Goal: Information Seeking & Learning: Learn about a topic

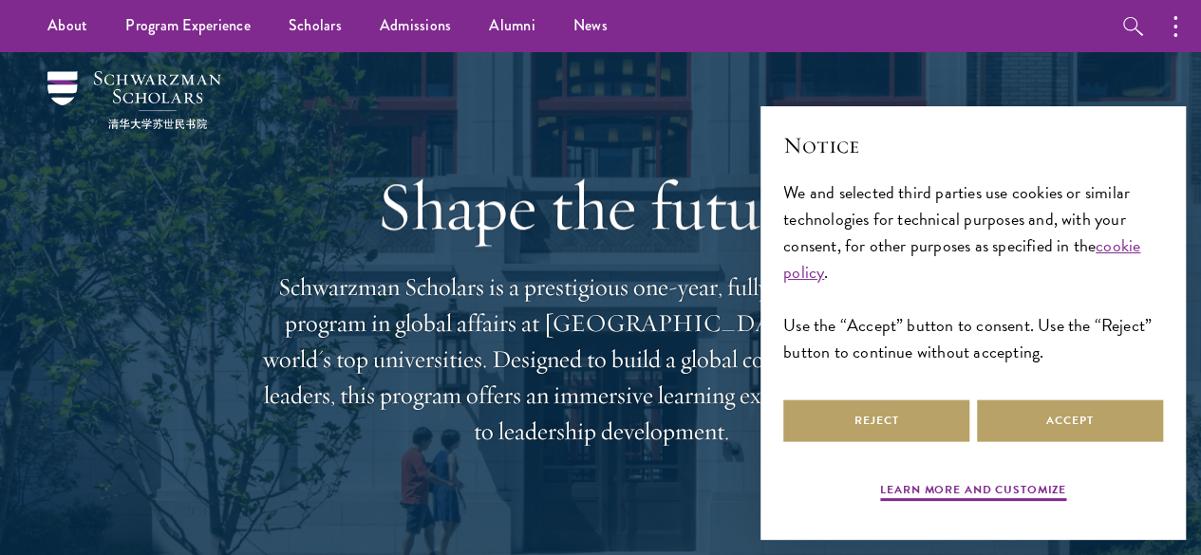
click at [898, 55] on div "Shape the future. Schwarzman Scholars is a prestigious one-year, fully funded m…" at bounding box center [601, 308] width 684 height 512
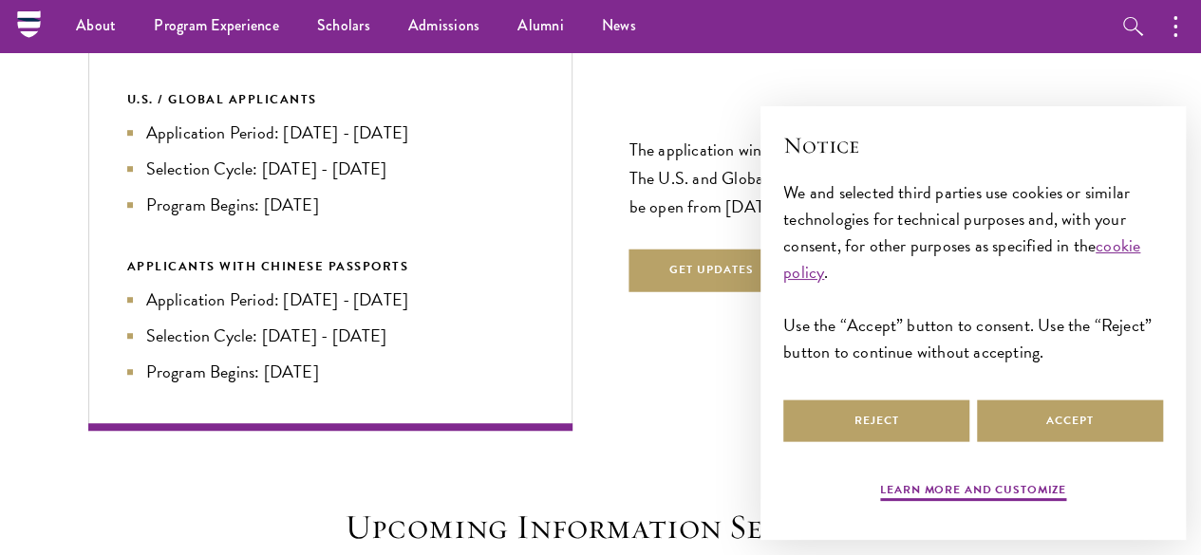
scroll to position [3893, 0]
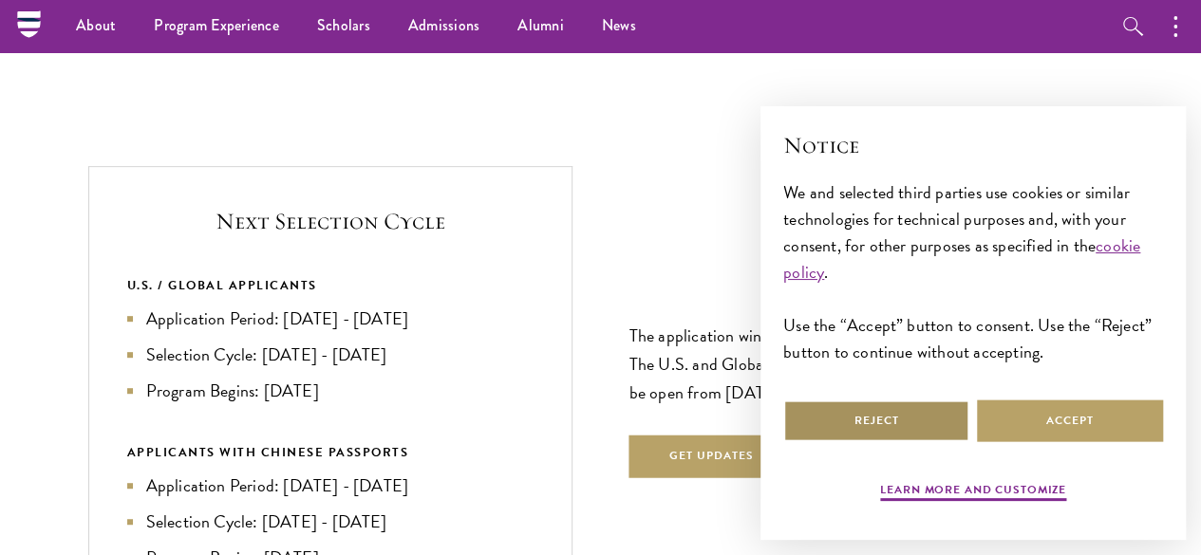
click at [892, 411] on button "Reject" at bounding box center [876, 421] width 186 height 43
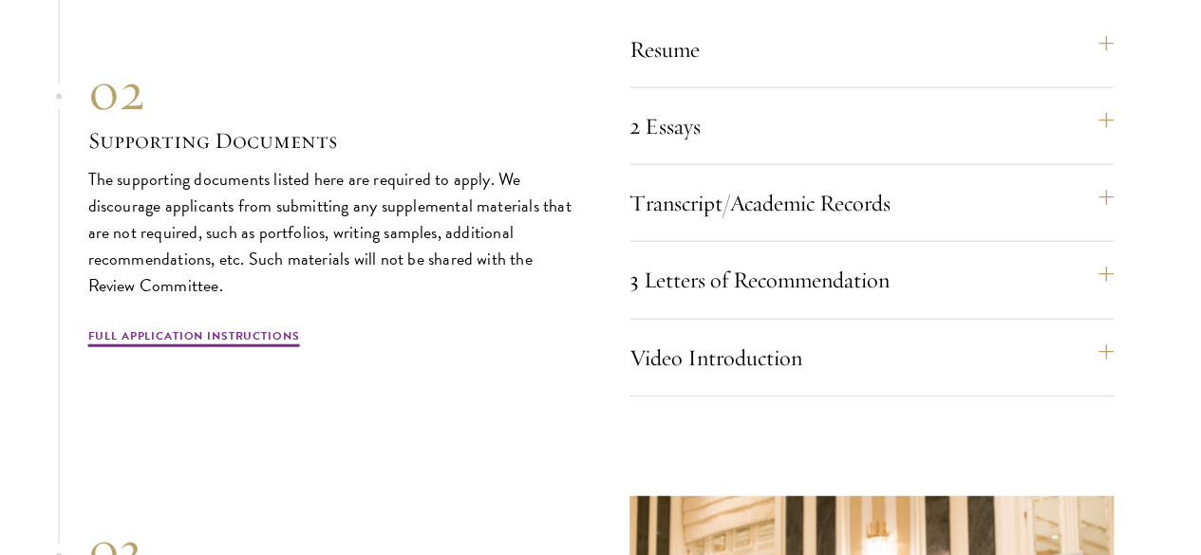
scroll to position [5886, 0]
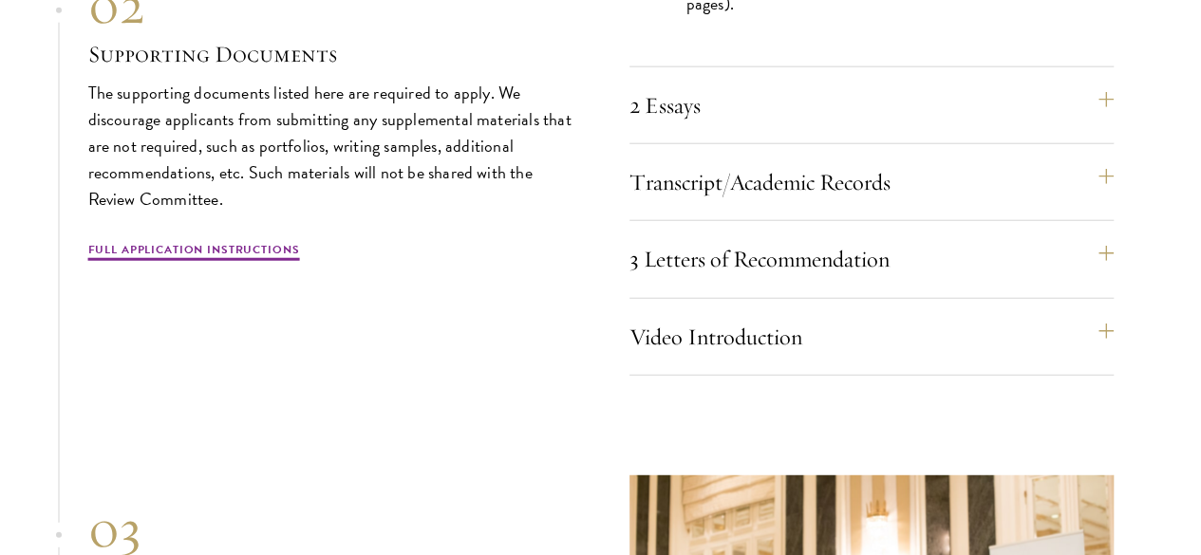
scroll to position [5981, 0]
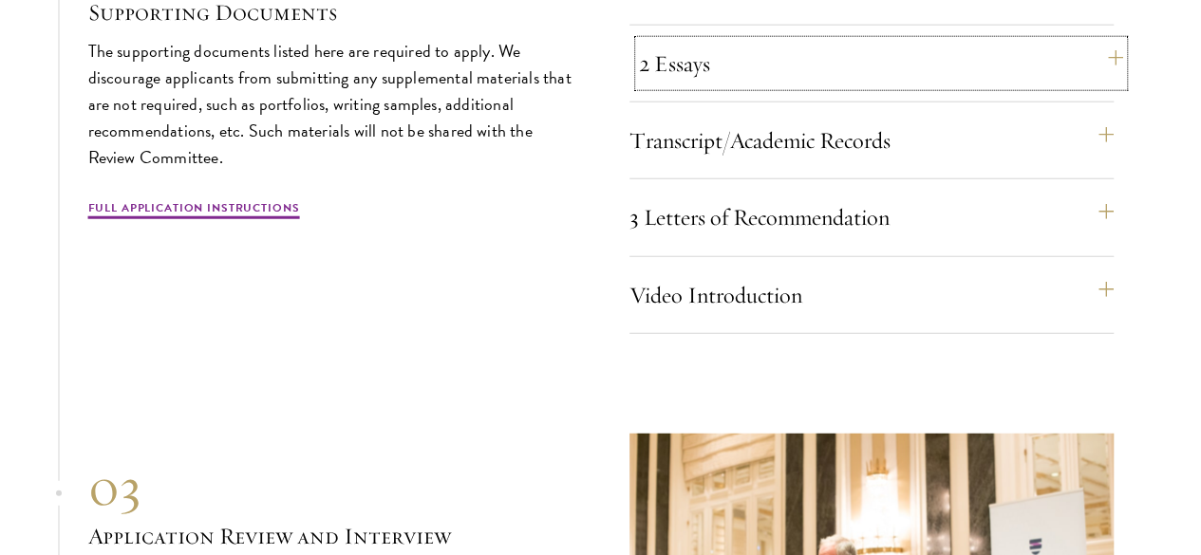
click at [735, 86] on button "2 Essays" at bounding box center [881, 64] width 484 height 46
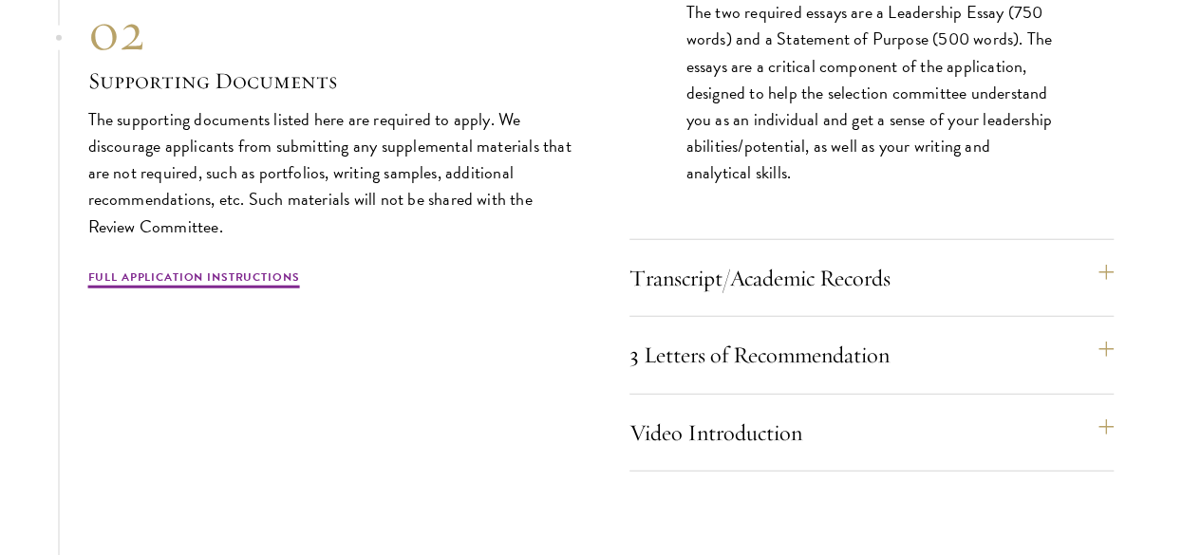
scroll to position [6076, 0]
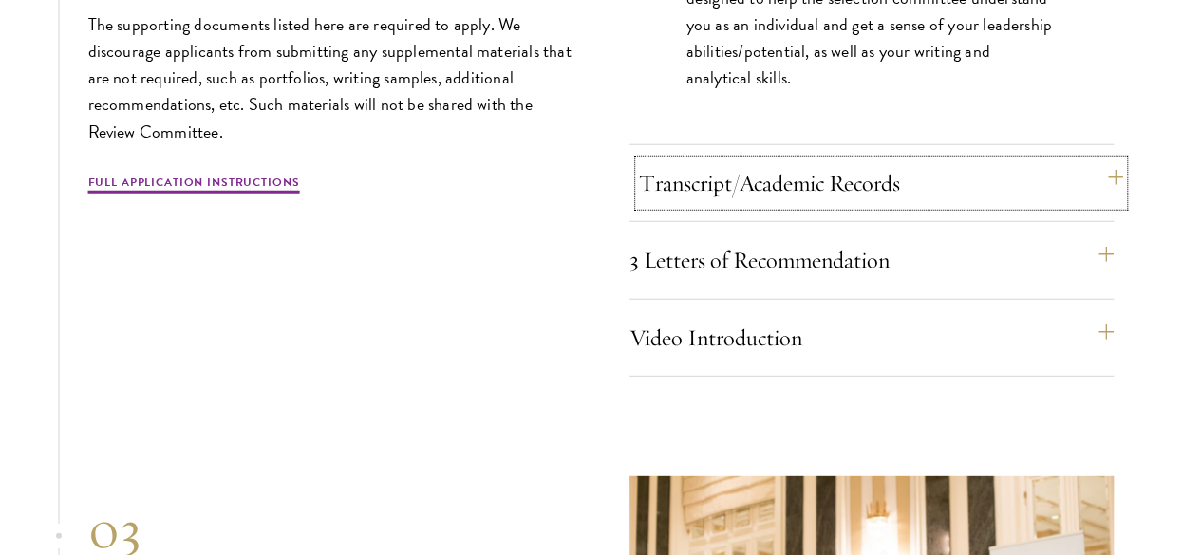
click at [760, 206] on button "Transcript/Academic Records" at bounding box center [881, 183] width 484 height 46
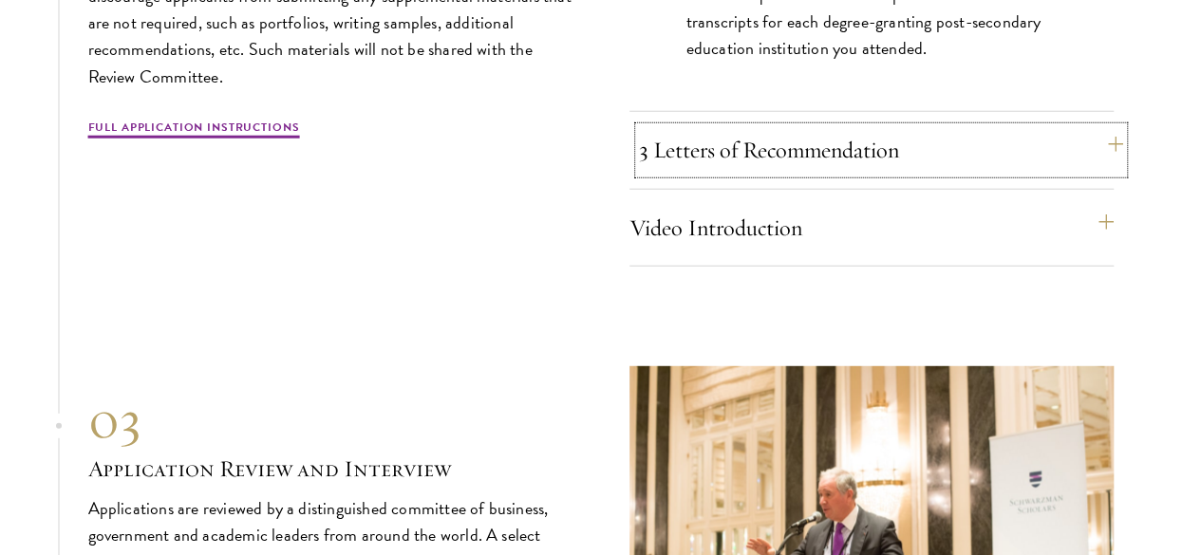
click at [749, 173] on button "3 Letters of Recommendation" at bounding box center [881, 150] width 484 height 46
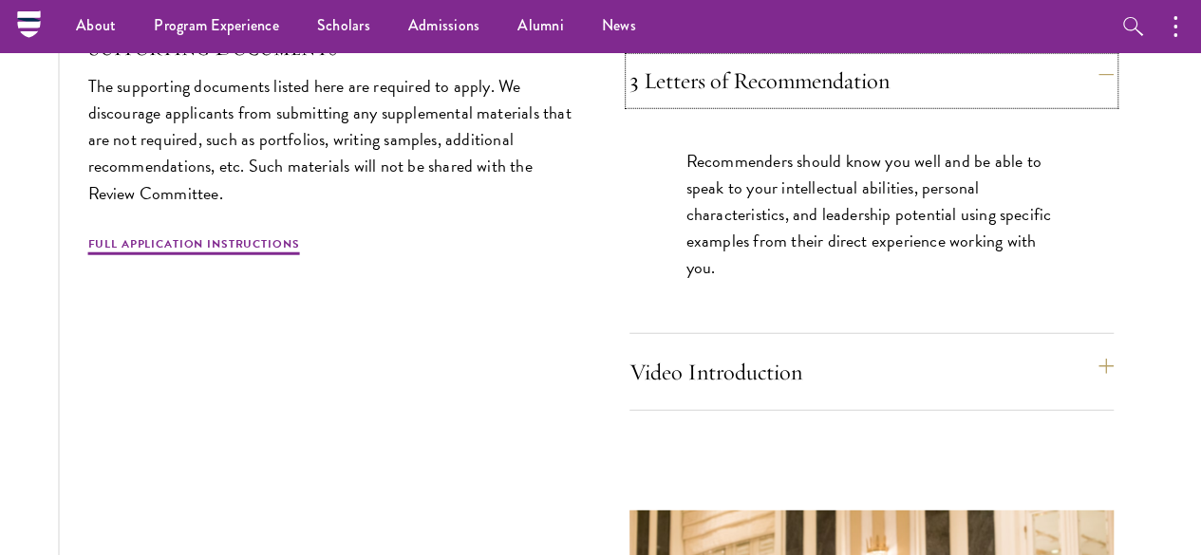
scroll to position [6171, 0]
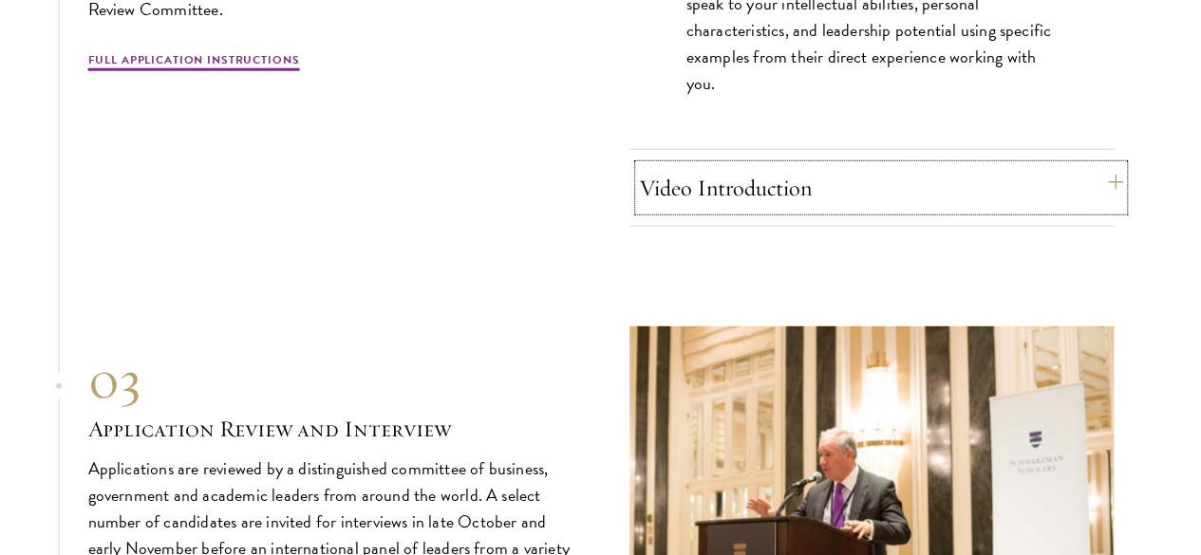
click at [817, 211] on button "Video Introduction" at bounding box center [881, 188] width 484 height 46
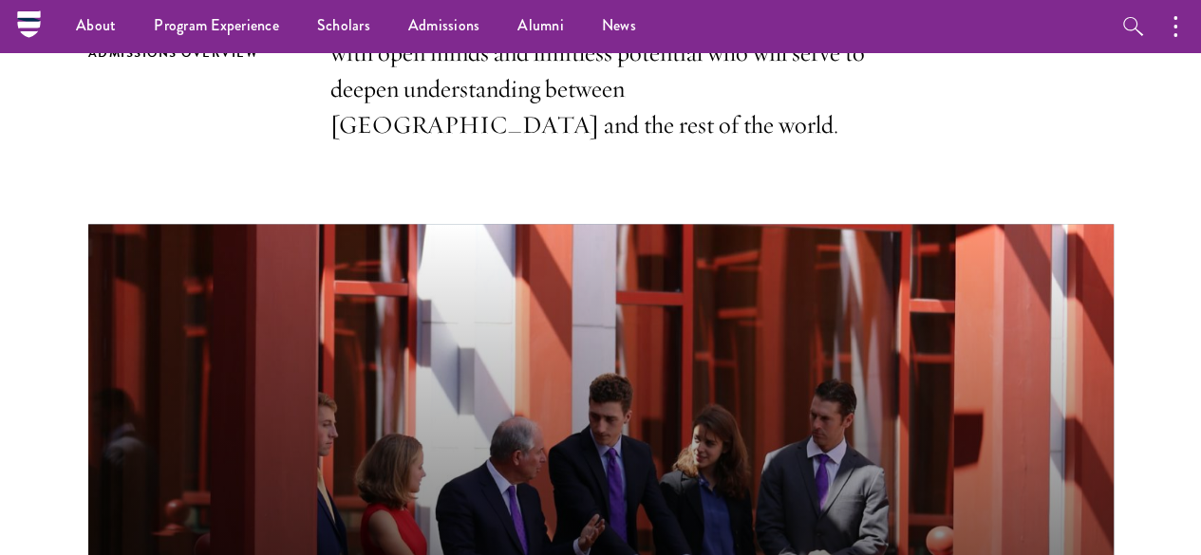
scroll to position [264, 0]
